Goal: Task Accomplishment & Management: Complete application form

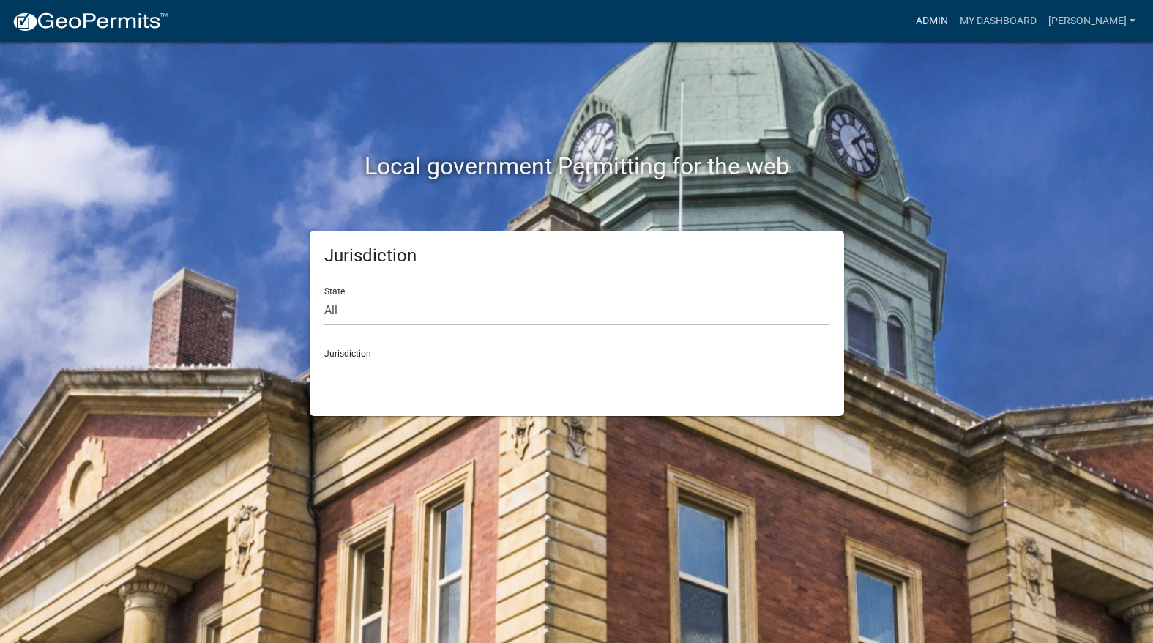
click at [954, 30] on link "Admin" at bounding box center [932, 21] width 44 height 28
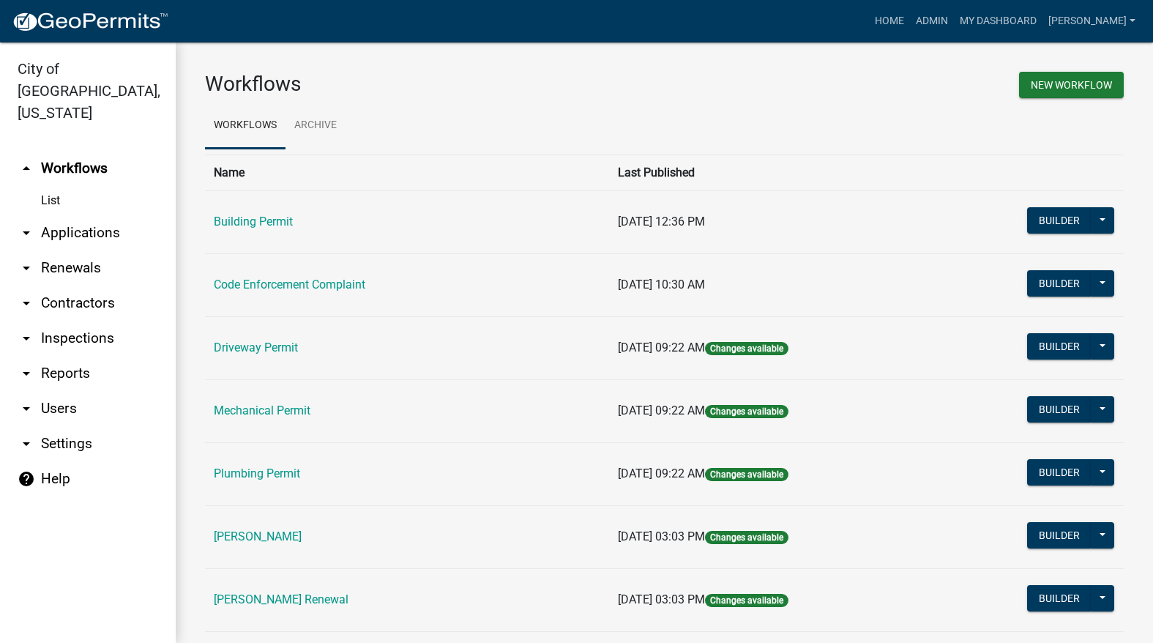
click at [308, 589] on td "[PERSON_NAME] Renewal" at bounding box center [407, 599] width 404 height 63
click at [306, 600] on link "[PERSON_NAME] Renewal" at bounding box center [281, 599] width 135 height 14
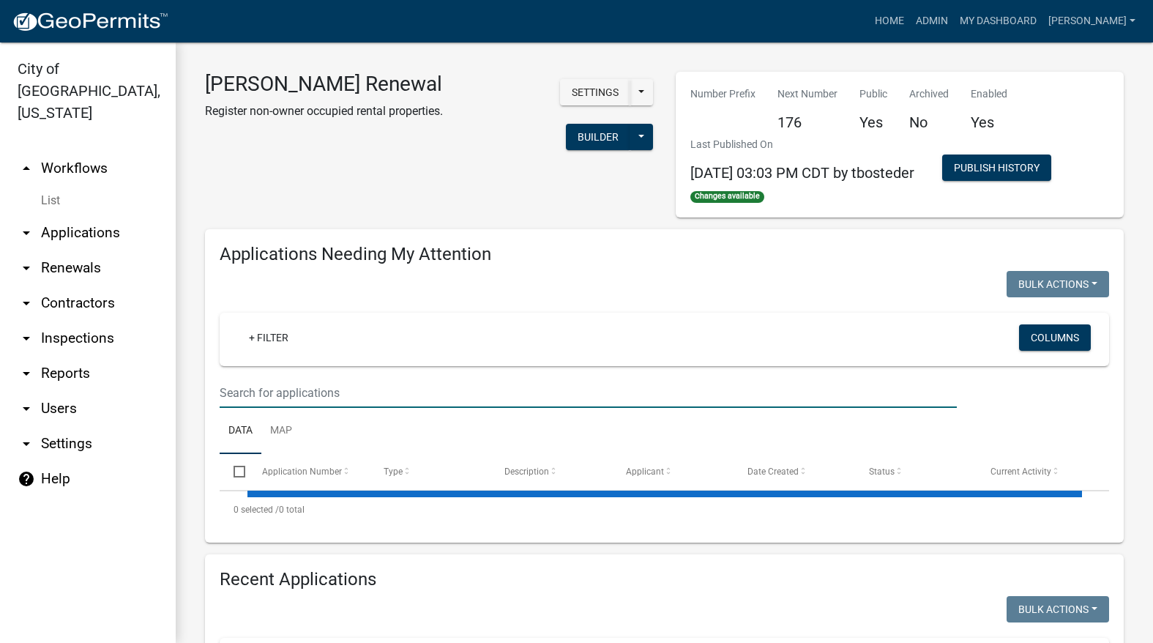
click at [373, 385] on input "text" at bounding box center [588, 393] width 737 height 30
select select "3: 100"
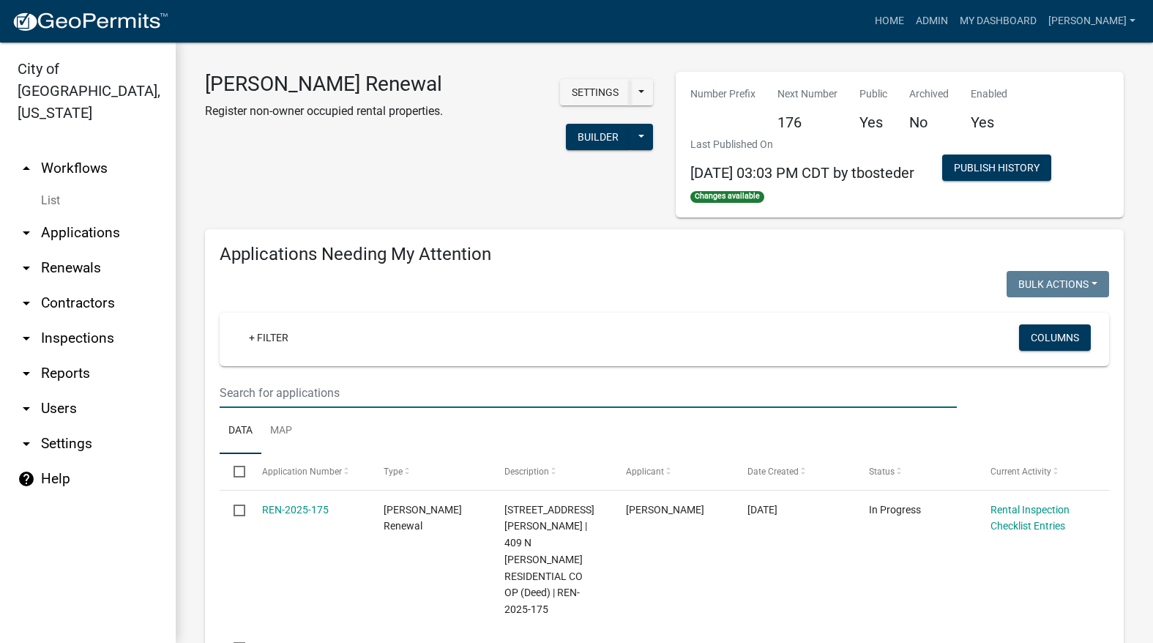
select select "3: 100"
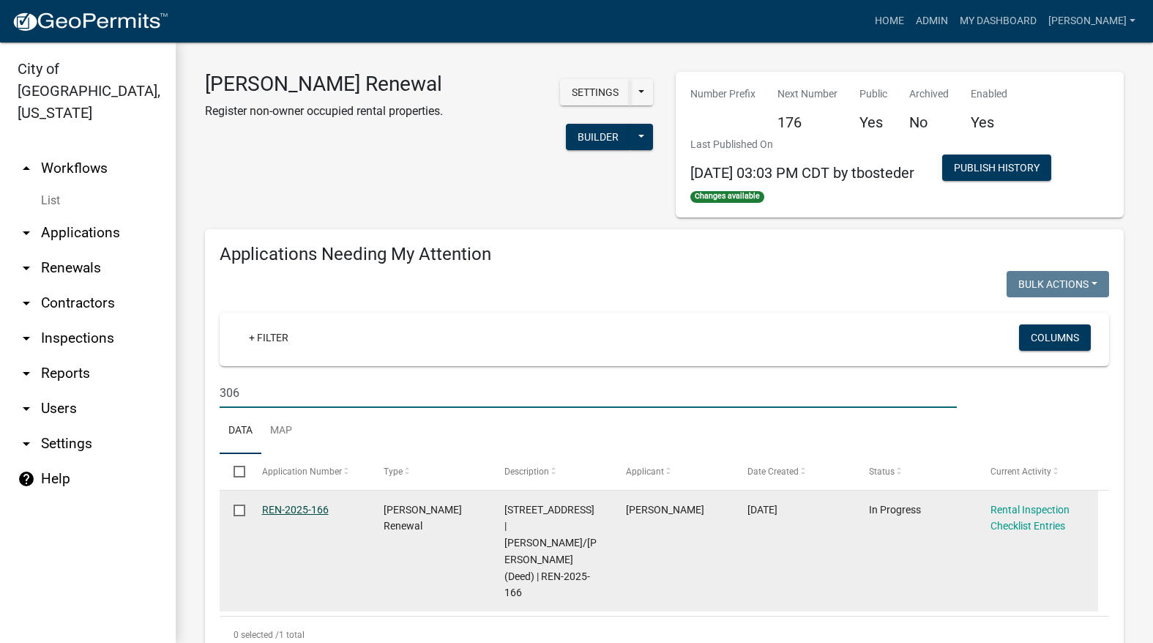
type input "306"
click at [305, 505] on link "REN-2025-166" at bounding box center [295, 510] width 67 height 12
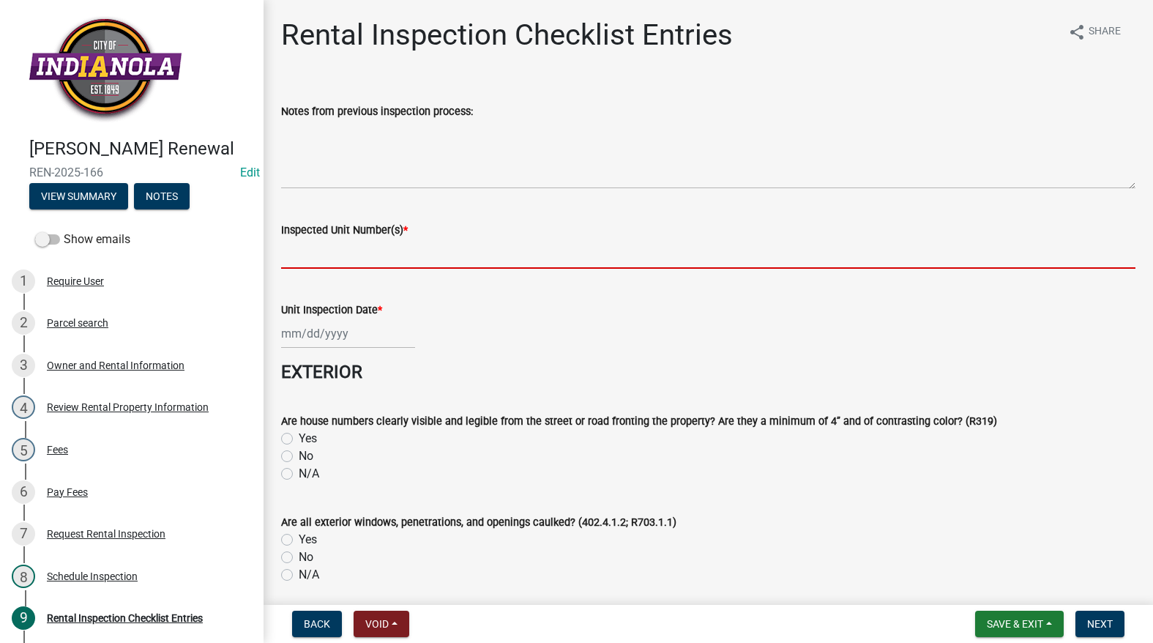
click at [369, 256] on input "Inspected Unit Number(s) *" at bounding box center [708, 254] width 854 height 30
type input "306 N G"
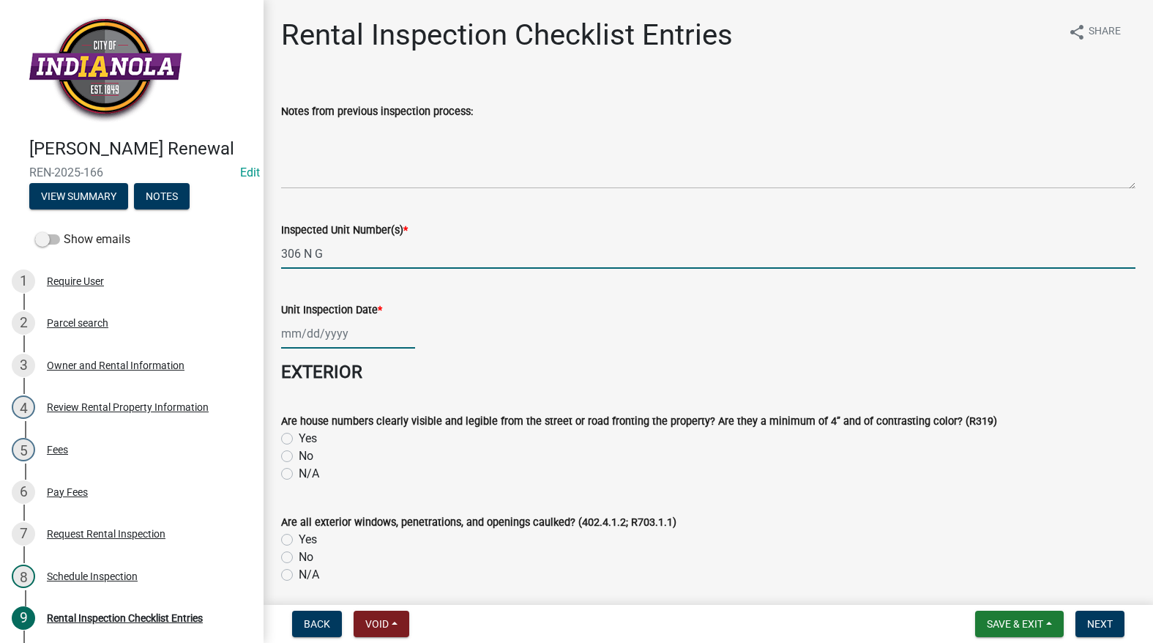
click at [318, 339] on div at bounding box center [348, 333] width 134 height 30
select select "9"
select select "2025"
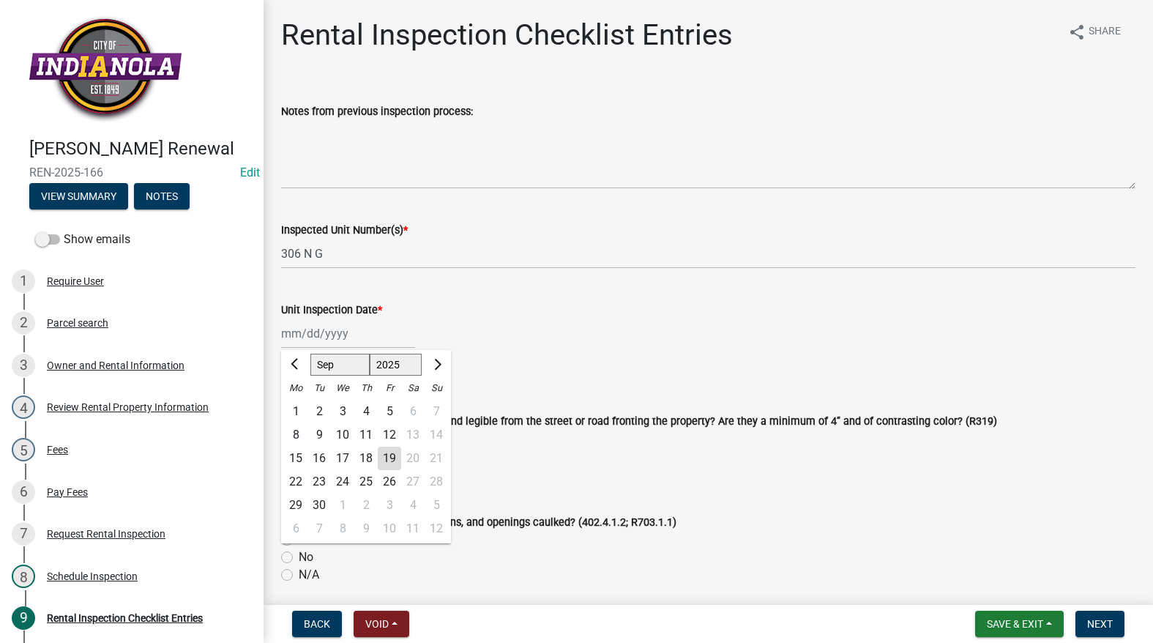
click at [396, 449] on div "19" at bounding box center [389, 458] width 23 height 23
type input "[DATE]"
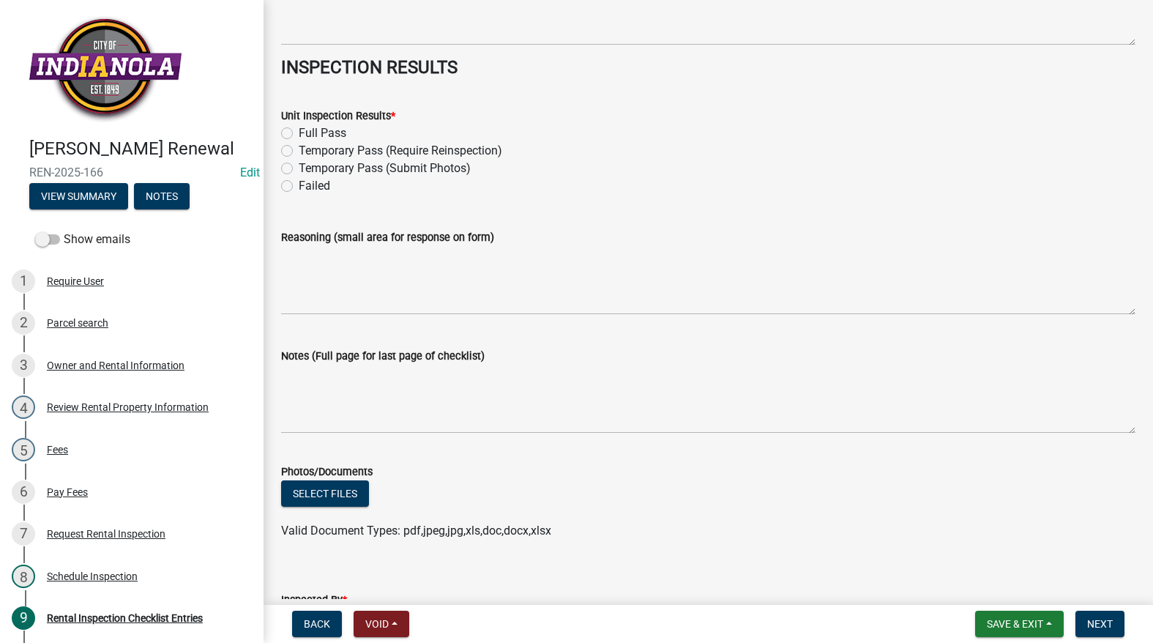
scroll to position [6591, 0]
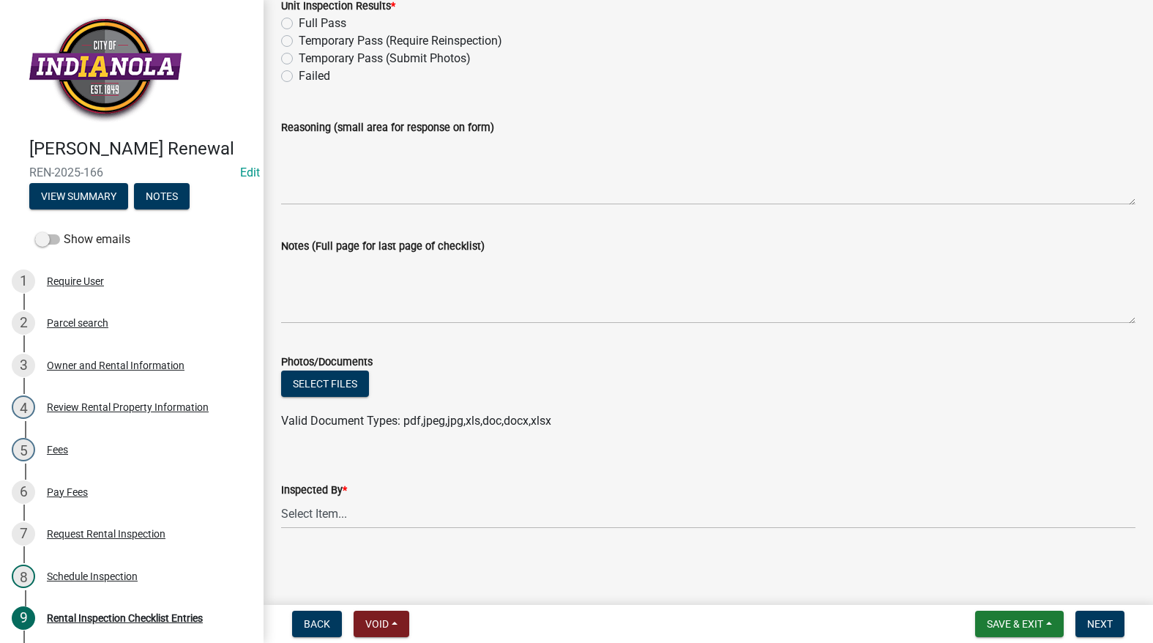
click at [299, 20] on label "Full Pass" at bounding box center [323, 24] width 48 height 18
click at [299, 20] on input "Full Pass" at bounding box center [304, 20] width 10 height 10
radio input "true"
click at [321, 521] on select "Select Item... [PERSON_NAME] [PERSON_NAME] [PERSON_NAME]" at bounding box center [708, 513] width 854 height 30
click at [281, 498] on select "Select Item... [PERSON_NAME] [PERSON_NAME] [PERSON_NAME]" at bounding box center [708, 513] width 854 height 30
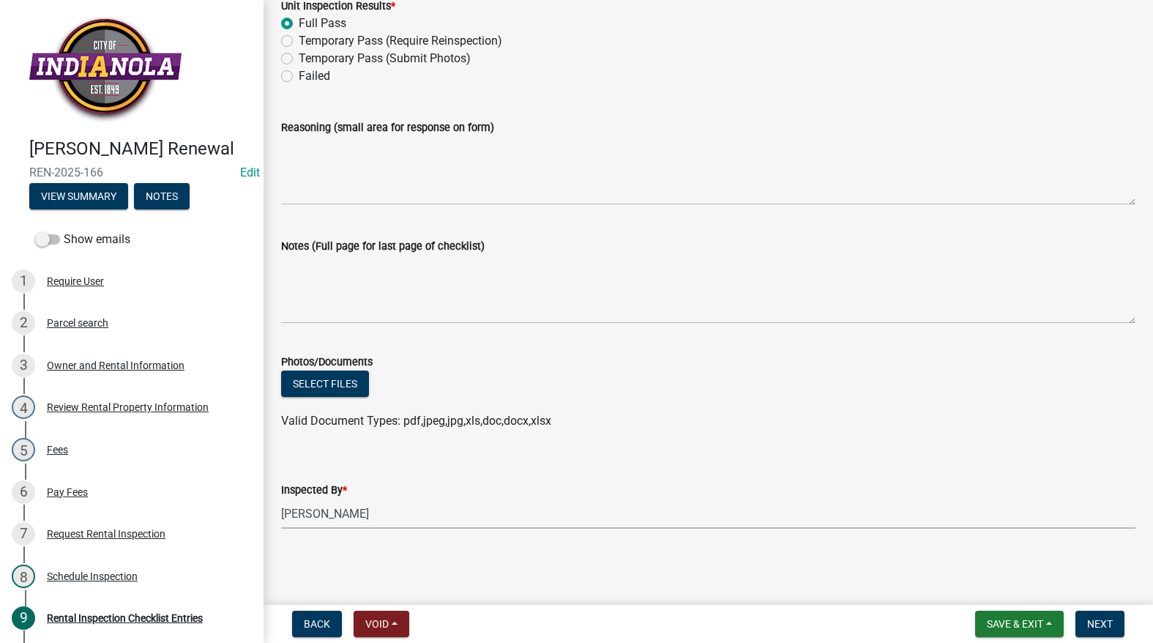
select select "3237a74e-59b5-424e-94fe-d72df491538c"
click at [1110, 616] on button "Next" at bounding box center [1099, 623] width 49 height 26
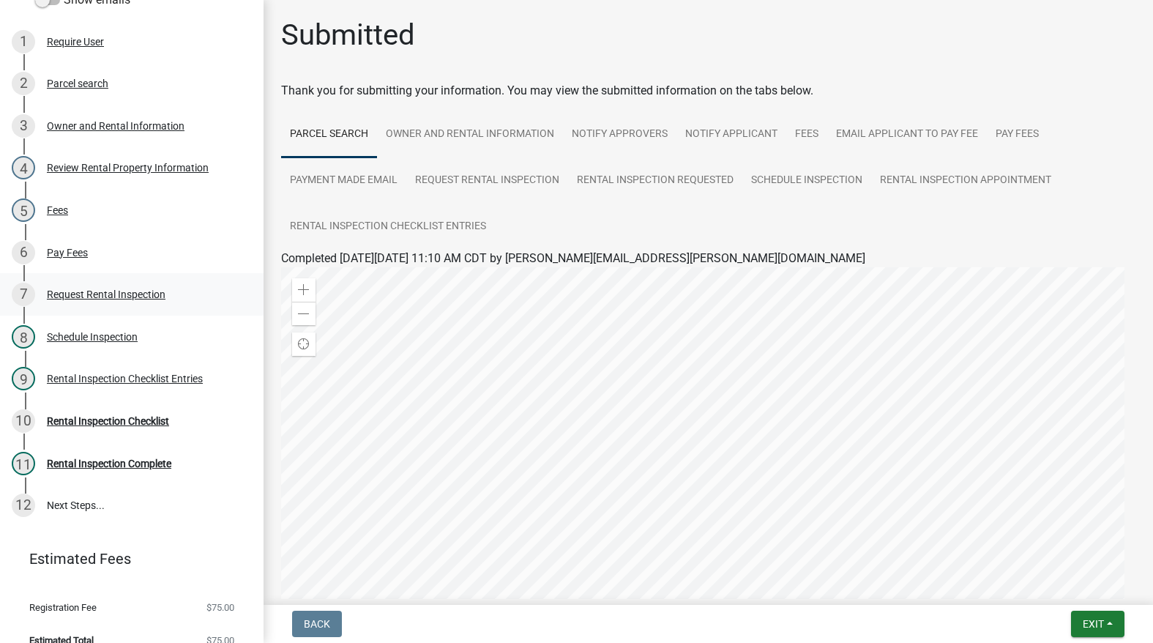
scroll to position [280, 0]
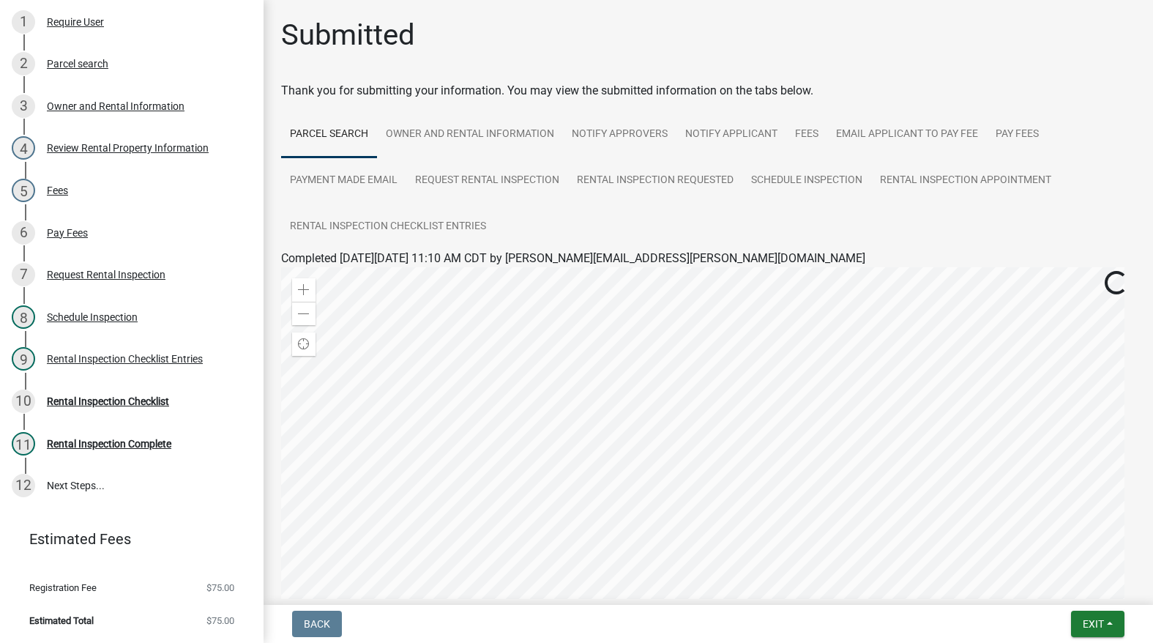
click at [114, 399] on div "Rental Inspection Checklist" at bounding box center [108, 401] width 122 height 10
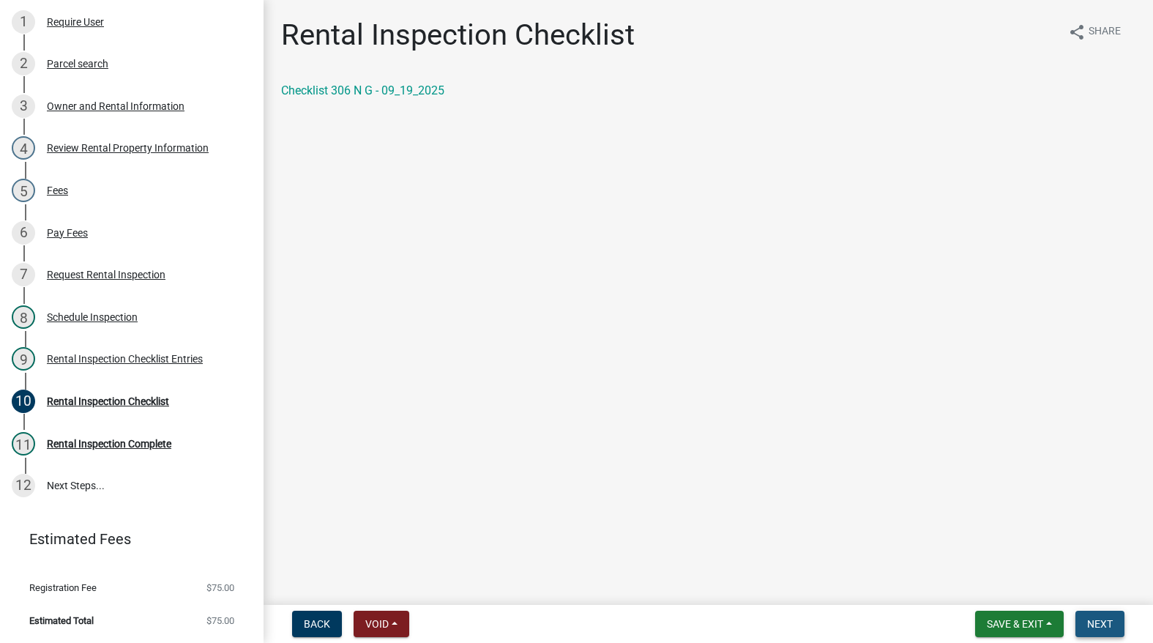
click at [1097, 614] on button "Next" at bounding box center [1099, 623] width 49 height 26
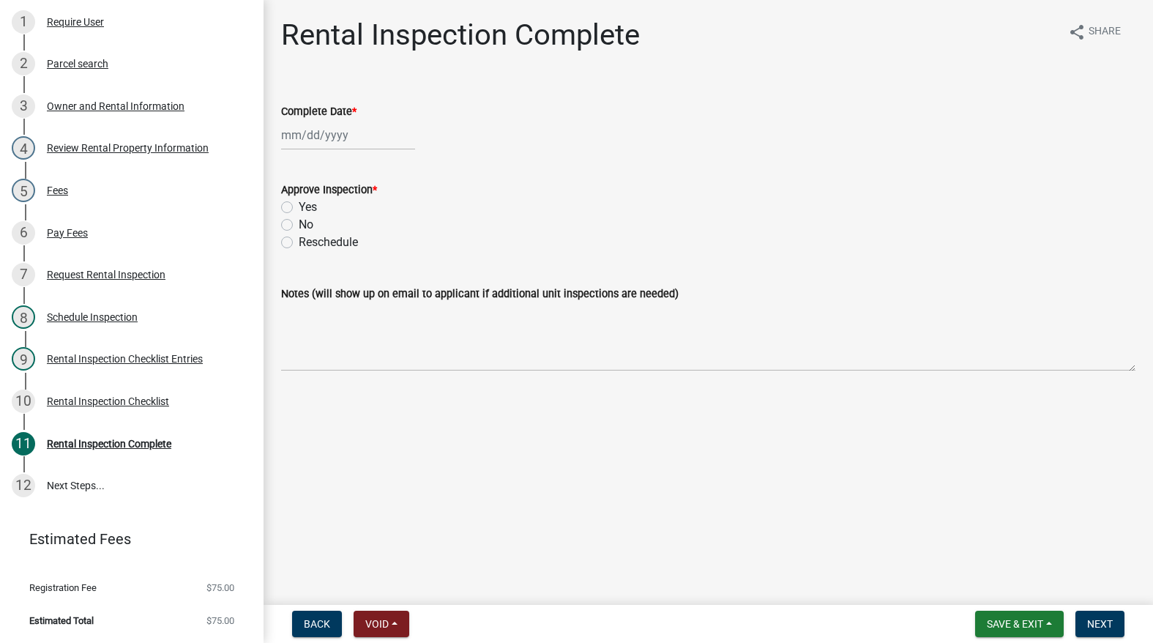
click at [309, 147] on div at bounding box center [348, 135] width 134 height 30
select select "9"
select select "2025"
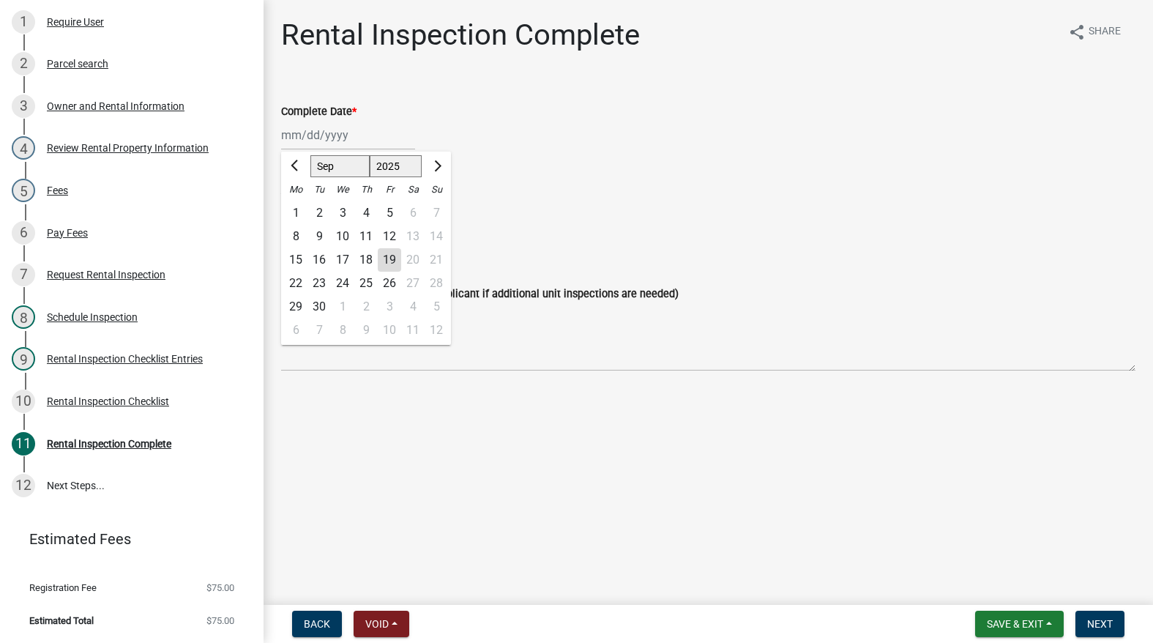
click at [386, 257] on div "19" at bounding box center [389, 259] width 23 height 23
type input "[DATE]"
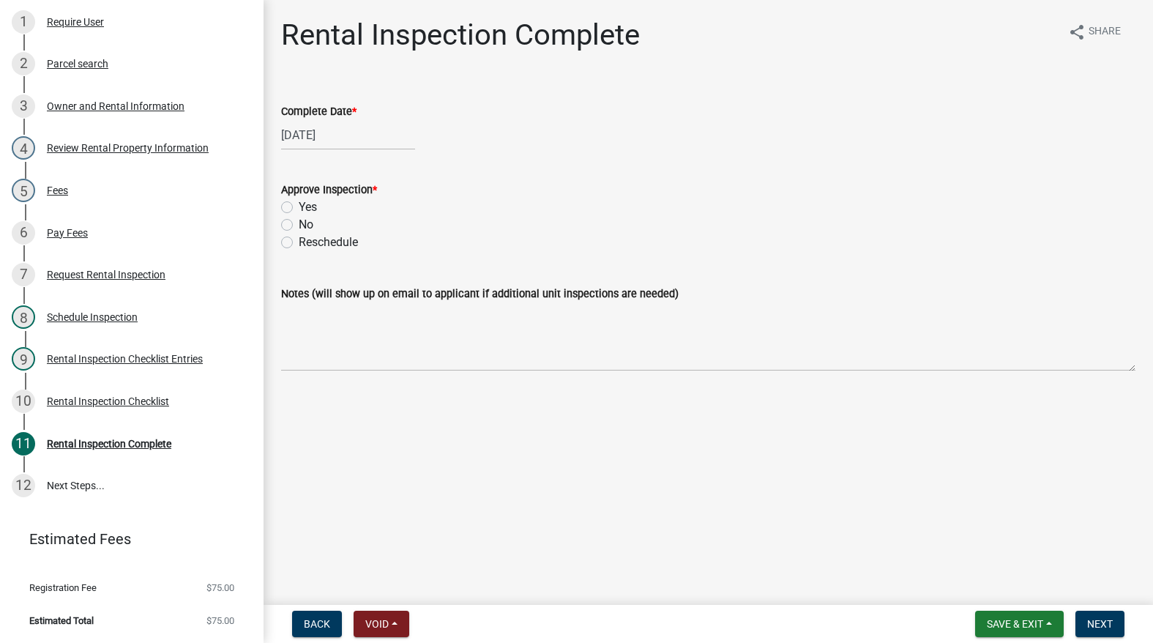
click at [299, 209] on label "Yes" at bounding box center [308, 207] width 18 height 18
click at [299, 208] on input "Yes" at bounding box center [304, 203] width 10 height 10
radio input "true"
click at [1118, 622] on button "Next" at bounding box center [1099, 623] width 49 height 26
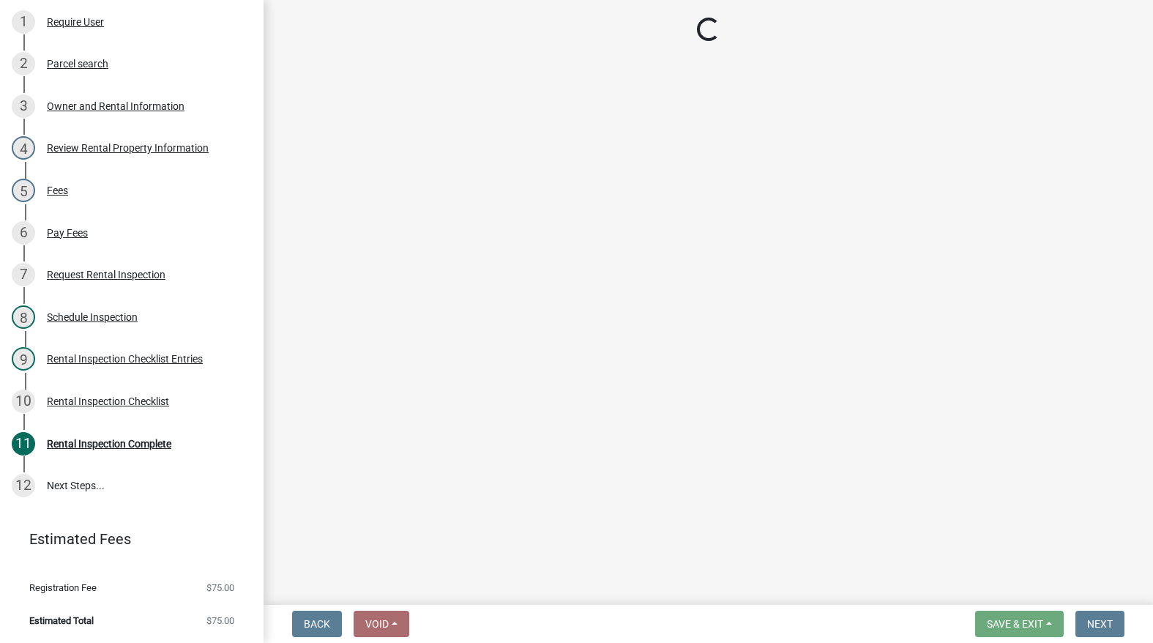
scroll to position [322, 0]
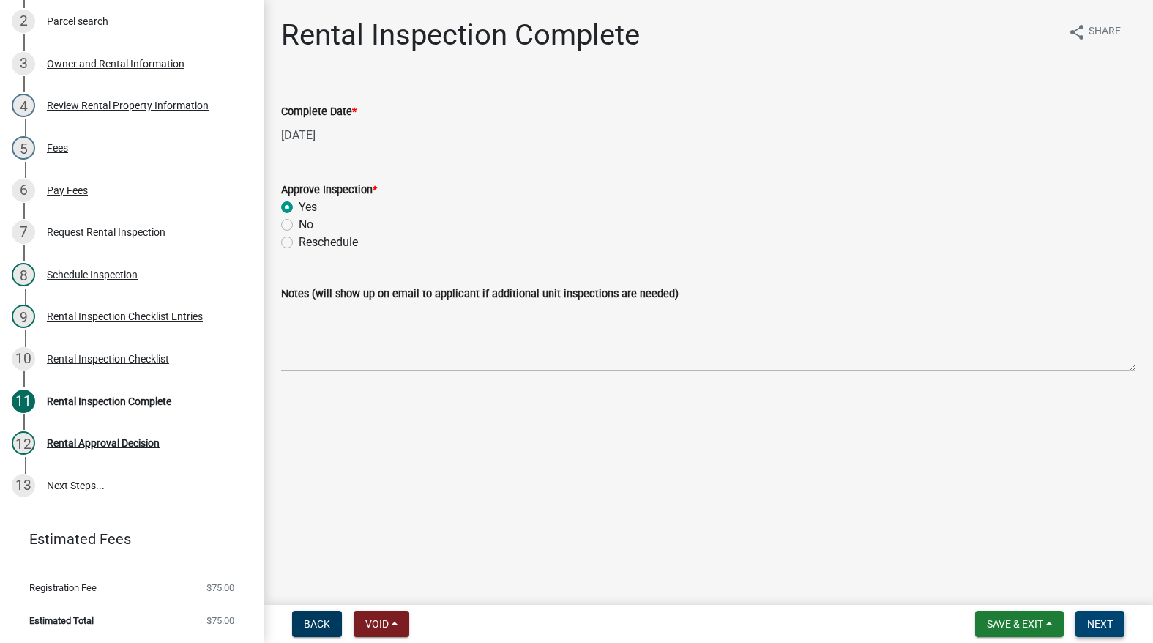
click at [1118, 622] on button "Next" at bounding box center [1099, 623] width 49 height 26
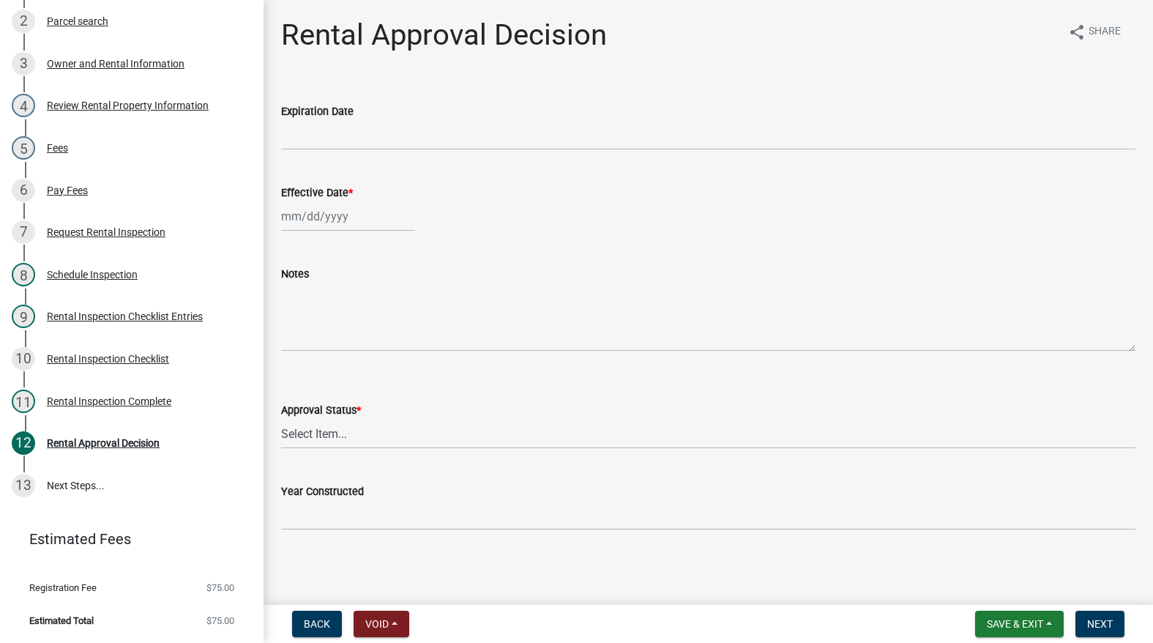
click at [348, 216] on div at bounding box center [348, 216] width 134 height 30
select select "9"
select select "2025"
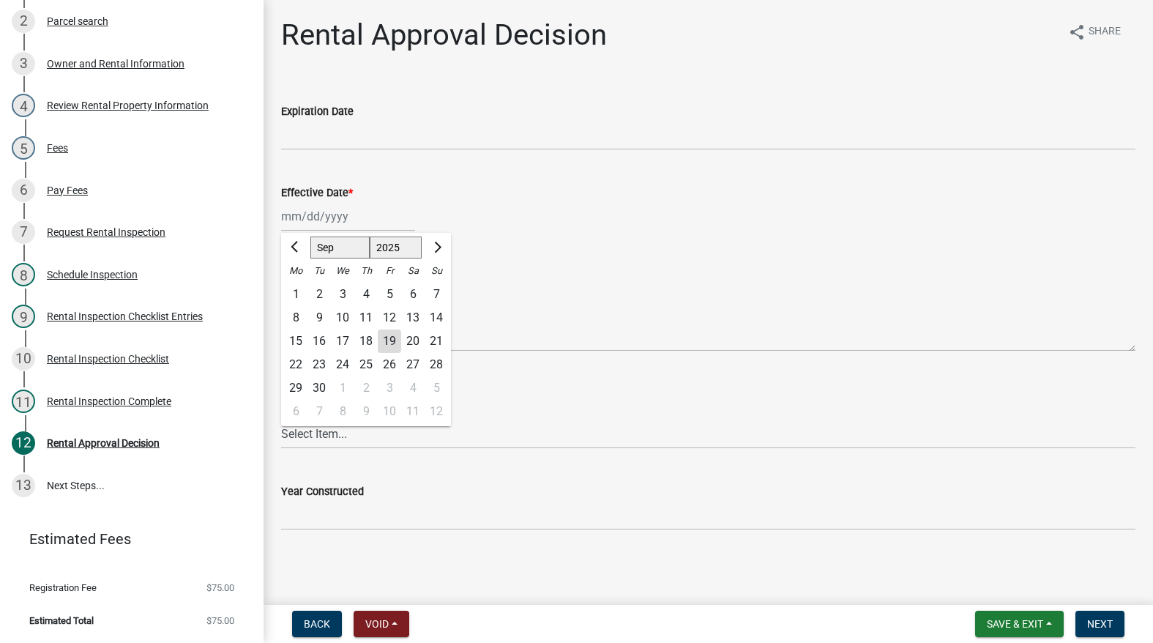
click at [392, 335] on div "19" at bounding box center [389, 340] width 23 height 23
type input "[DATE]"
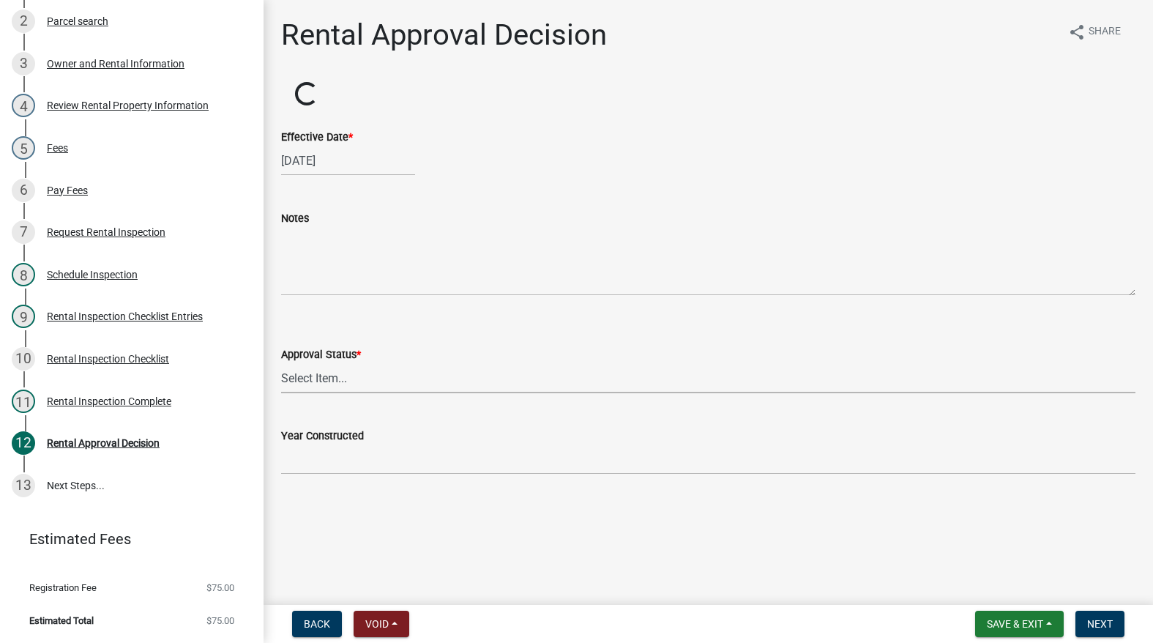
click at [359, 386] on select "Select Item... Approved Denied" at bounding box center [708, 378] width 854 height 30
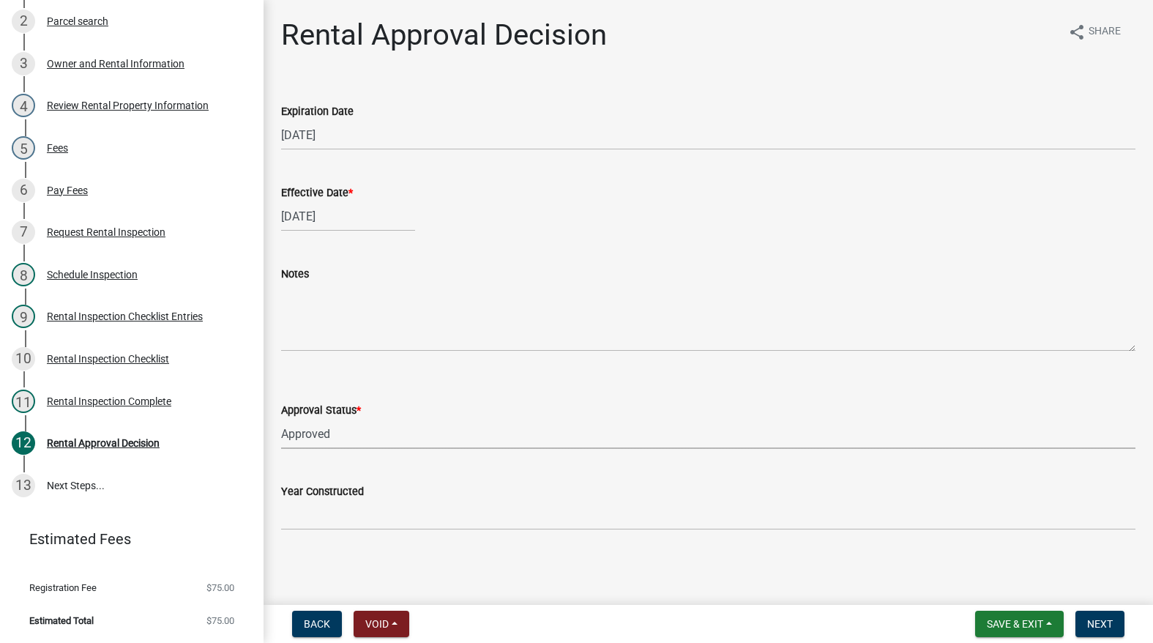
click at [281, 419] on select "Select Item... Approved Denied" at bounding box center [708, 434] width 854 height 30
select select "4b86b809-39dd-4c68-9f3d-fdb3e7050482"
click at [1101, 618] on span "Next" at bounding box center [1100, 624] width 26 height 12
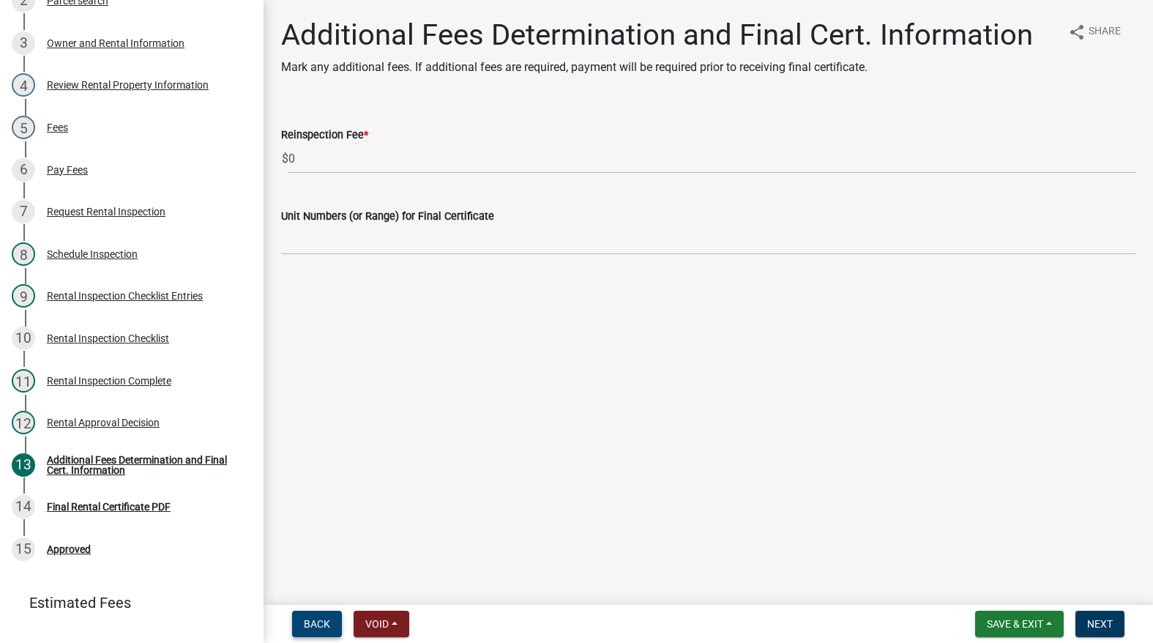
click at [323, 622] on span "Back" at bounding box center [317, 624] width 26 height 12
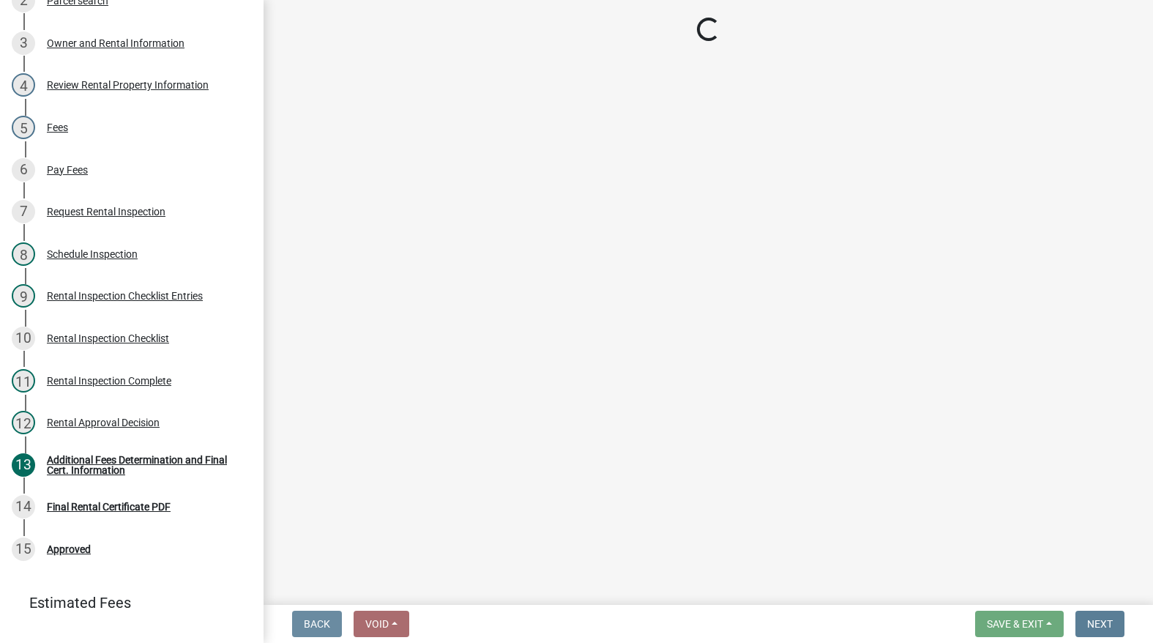
select select "4b86b809-39dd-4c68-9f3d-fdb3e7050482"
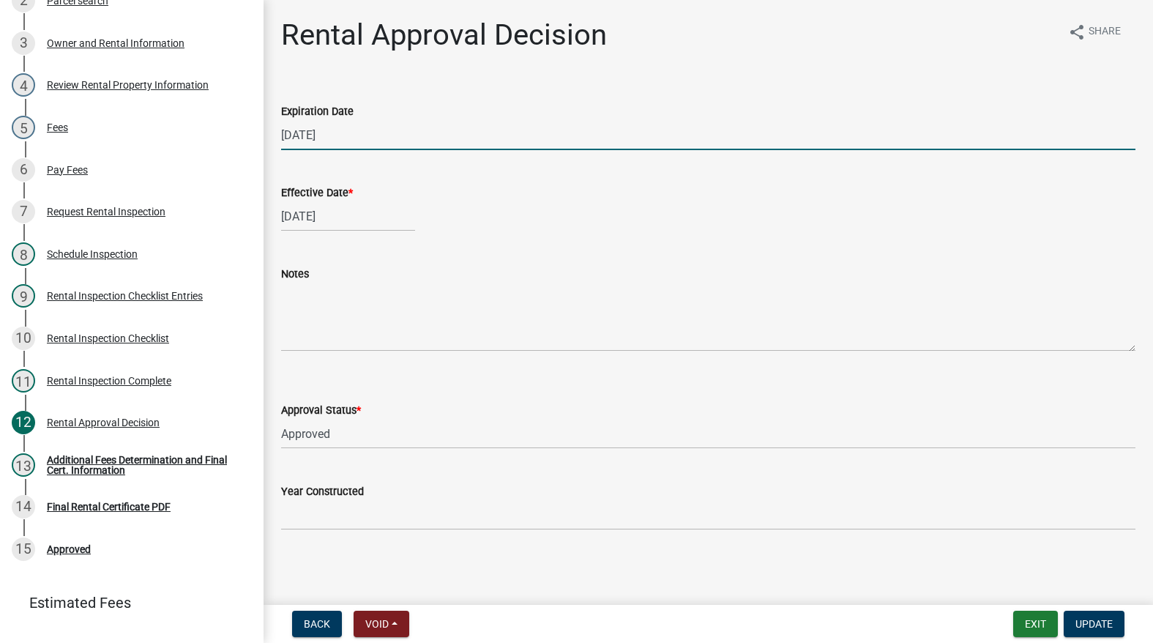
click at [358, 126] on input "[DATE]" at bounding box center [708, 135] width 854 height 30
type input "[DATE]"
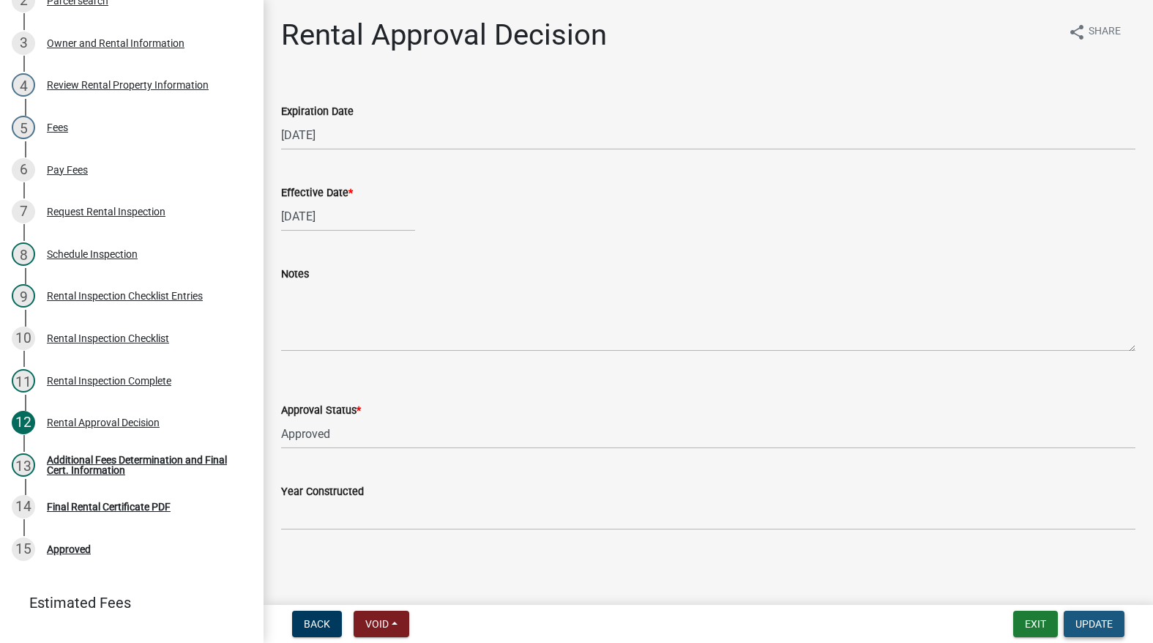
click at [1105, 618] on span "Update" at bounding box center [1093, 624] width 37 height 12
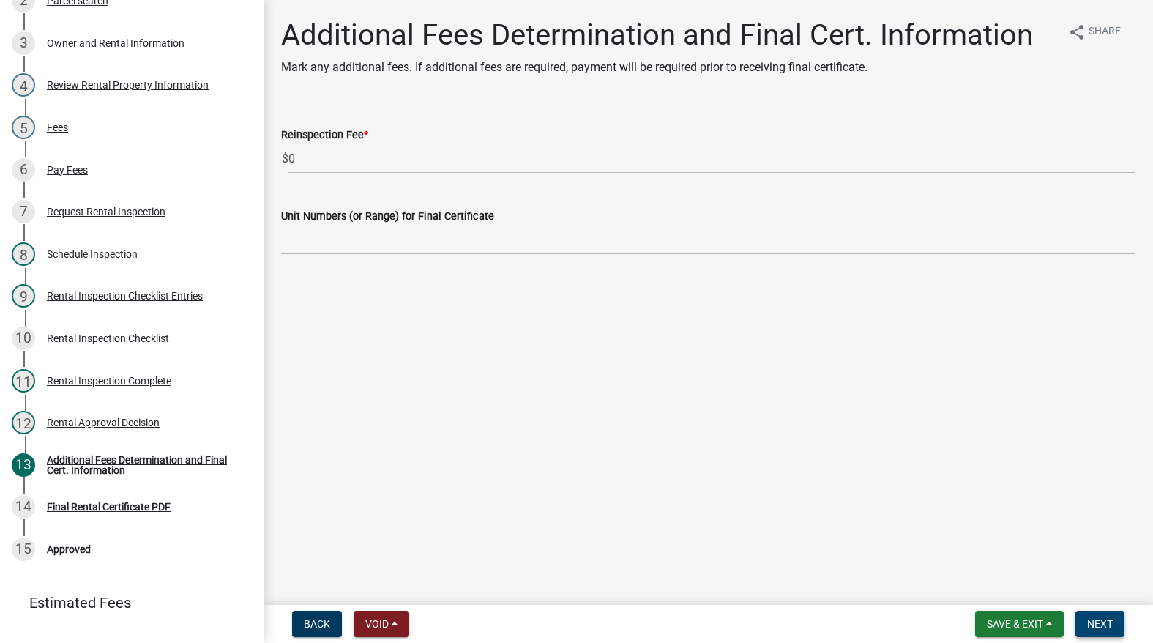
click at [1105, 618] on span "Next" at bounding box center [1100, 624] width 26 height 12
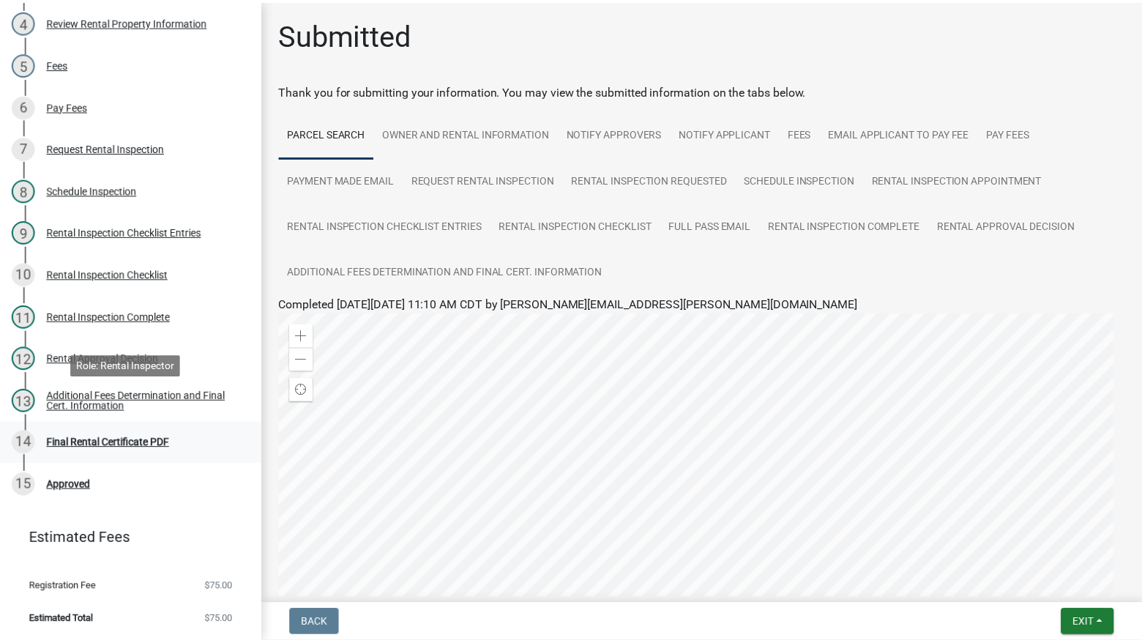
scroll to position [407, 0]
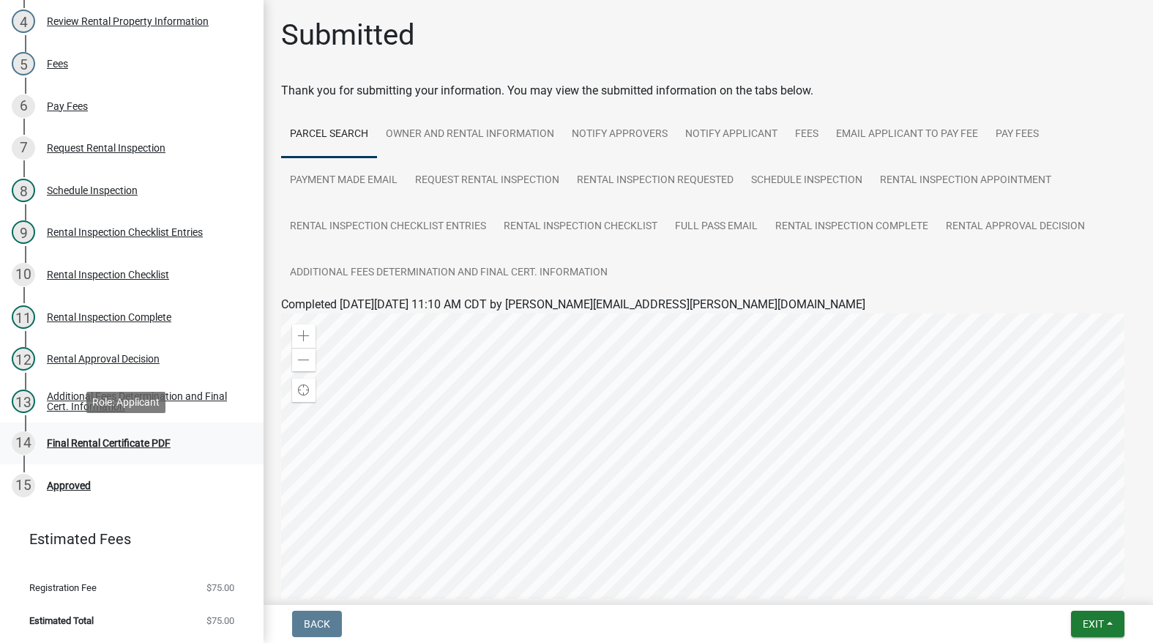
click at [155, 435] on div "14 Final Rental Certificate PDF" at bounding box center [126, 442] width 228 height 23
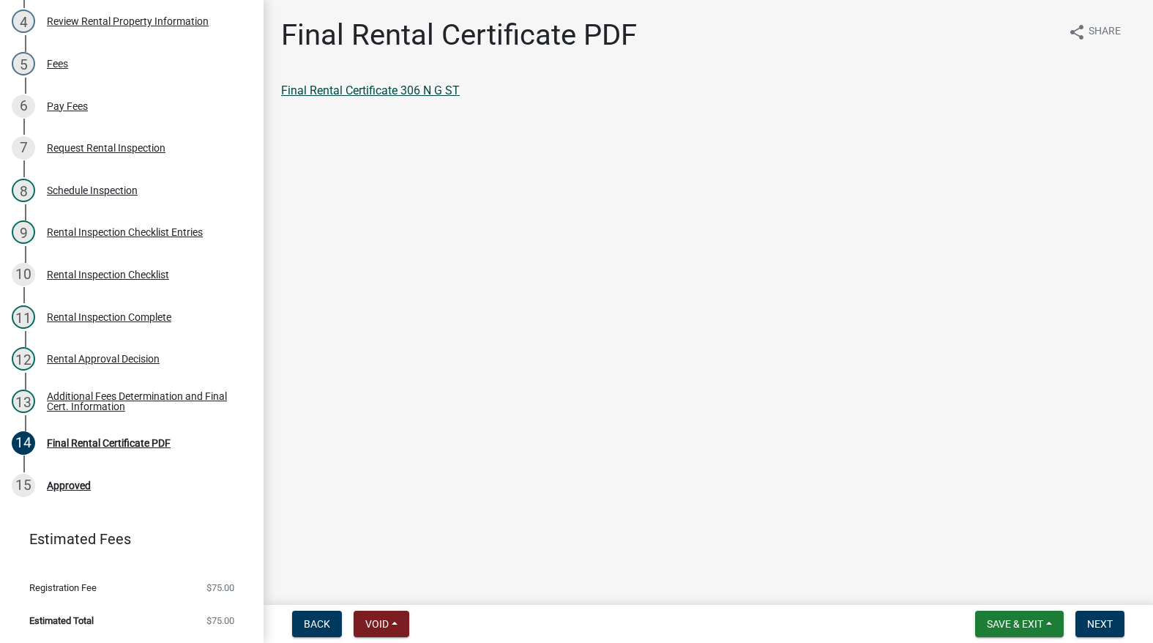
click at [430, 91] on link "Final Rental Certificate 306 N G ST" at bounding box center [370, 90] width 179 height 14
click at [1099, 625] on span "Next" at bounding box center [1100, 624] width 26 height 12
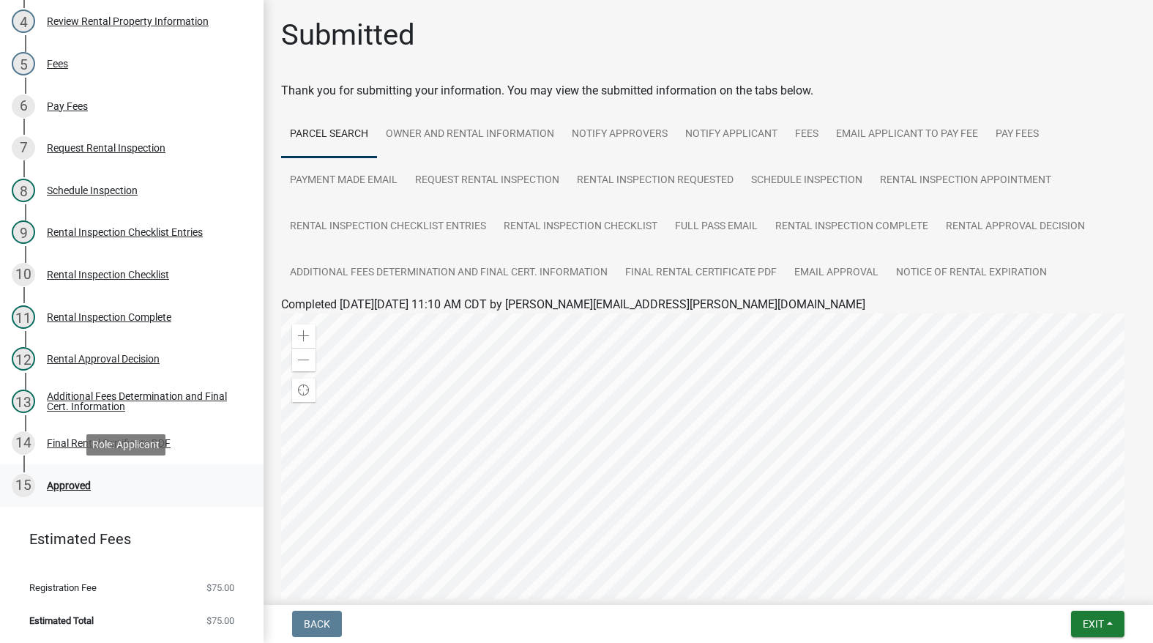
click at [72, 482] on div "Approved" at bounding box center [69, 485] width 44 height 10
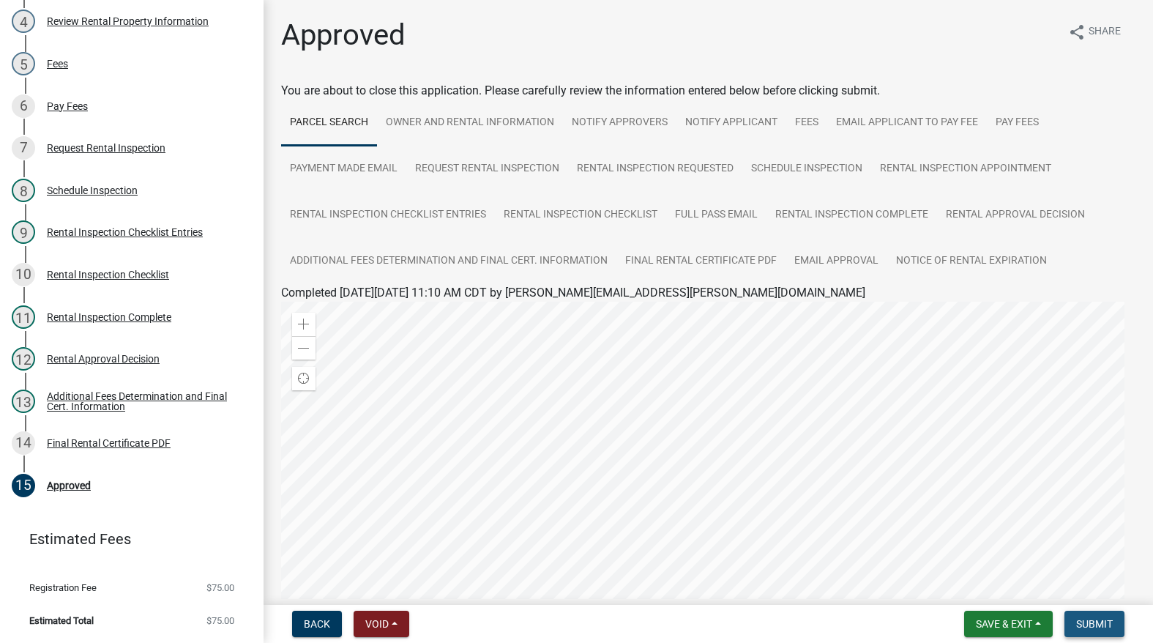
click at [1095, 620] on span "Submit" at bounding box center [1094, 624] width 37 height 12
